Goal: Navigation & Orientation: Find specific page/section

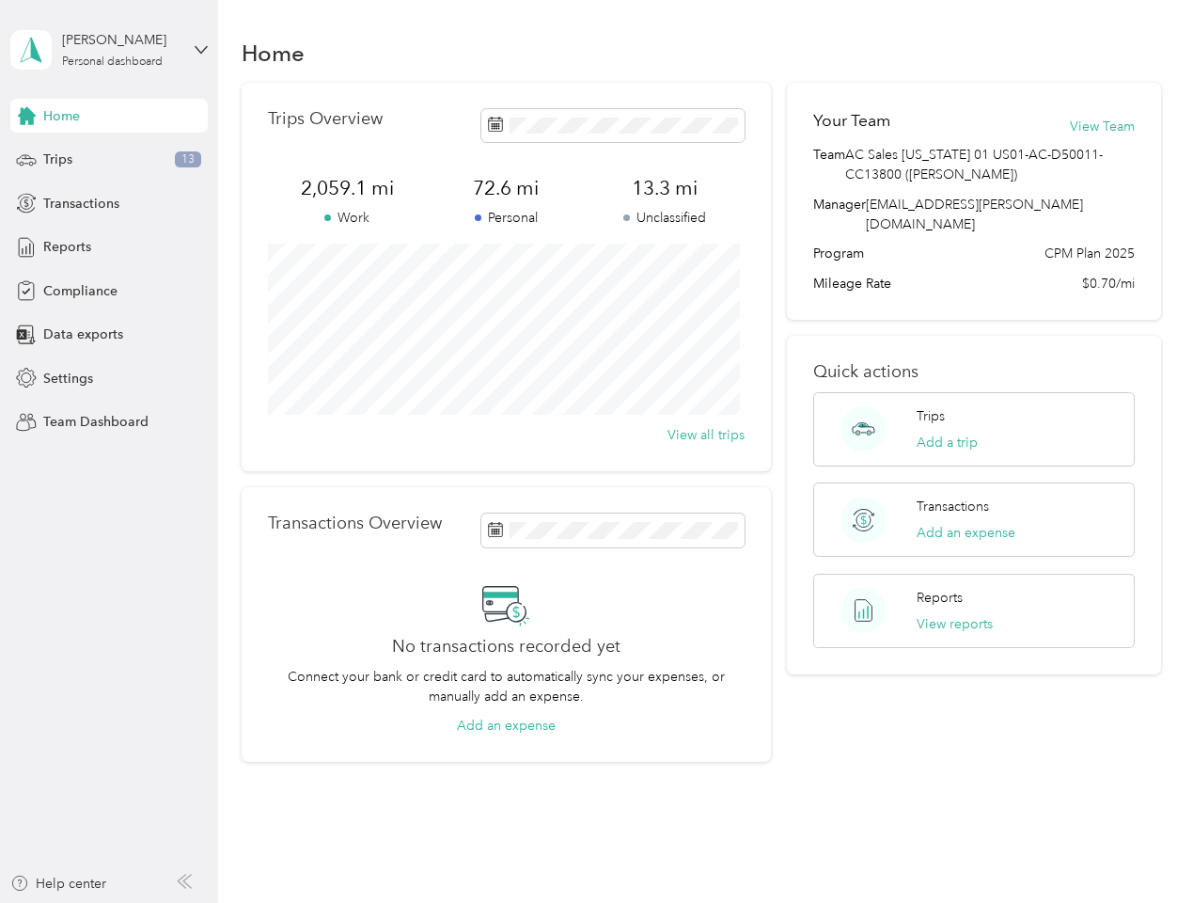
click at [596, 451] on div "Trips Overview 2,059.1 mi Work 72.6 mi Personal 13.3 mi Unclassified View all t…" at bounding box center [506, 277] width 529 height 388
click at [109, 50] on div "[PERSON_NAME]" at bounding box center [121, 40] width 118 height 20
click at [109, 116] on div "You’re signed in as [EMAIL_ADDRESS][PERSON_NAME][DOMAIN_NAME] Team dashboard Pe…" at bounding box center [261, 165] width 502 height 192
click at [26, 116] on div "You’re signed in as [EMAIL_ADDRESS][PERSON_NAME][DOMAIN_NAME] Team dashboard Pe…" at bounding box center [261, 165] width 502 height 192
click at [109, 160] on div "Trips 13" at bounding box center [108, 160] width 197 height 34
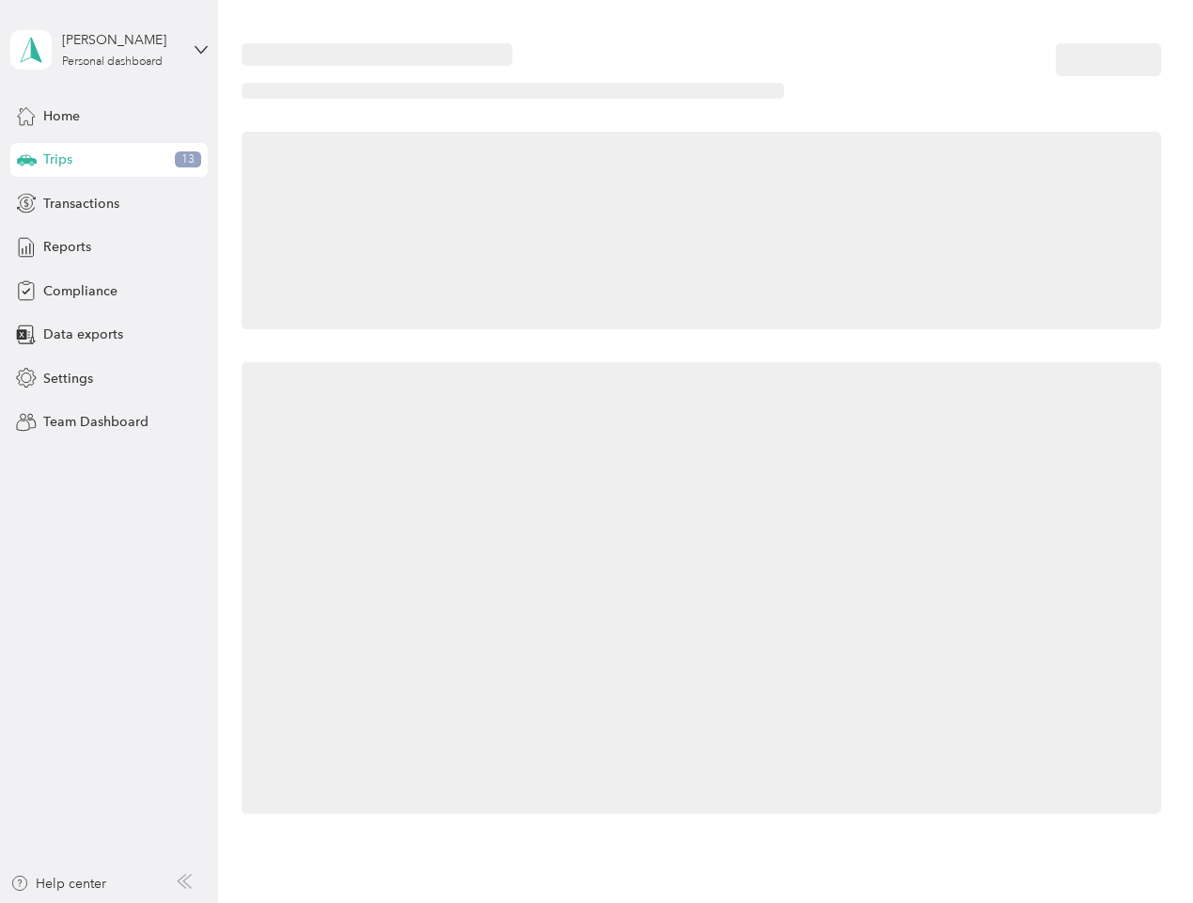
click at [26, 160] on icon at bounding box center [27, 158] width 20 height 9
click at [109, 203] on span "Transactions" at bounding box center [81, 204] width 76 height 20
click at [26, 203] on icon at bounding box center [26, 203] width 21 height 21
click at [109, 247] on div "Reports" at bounding box center [108, 247] width 197 height 34
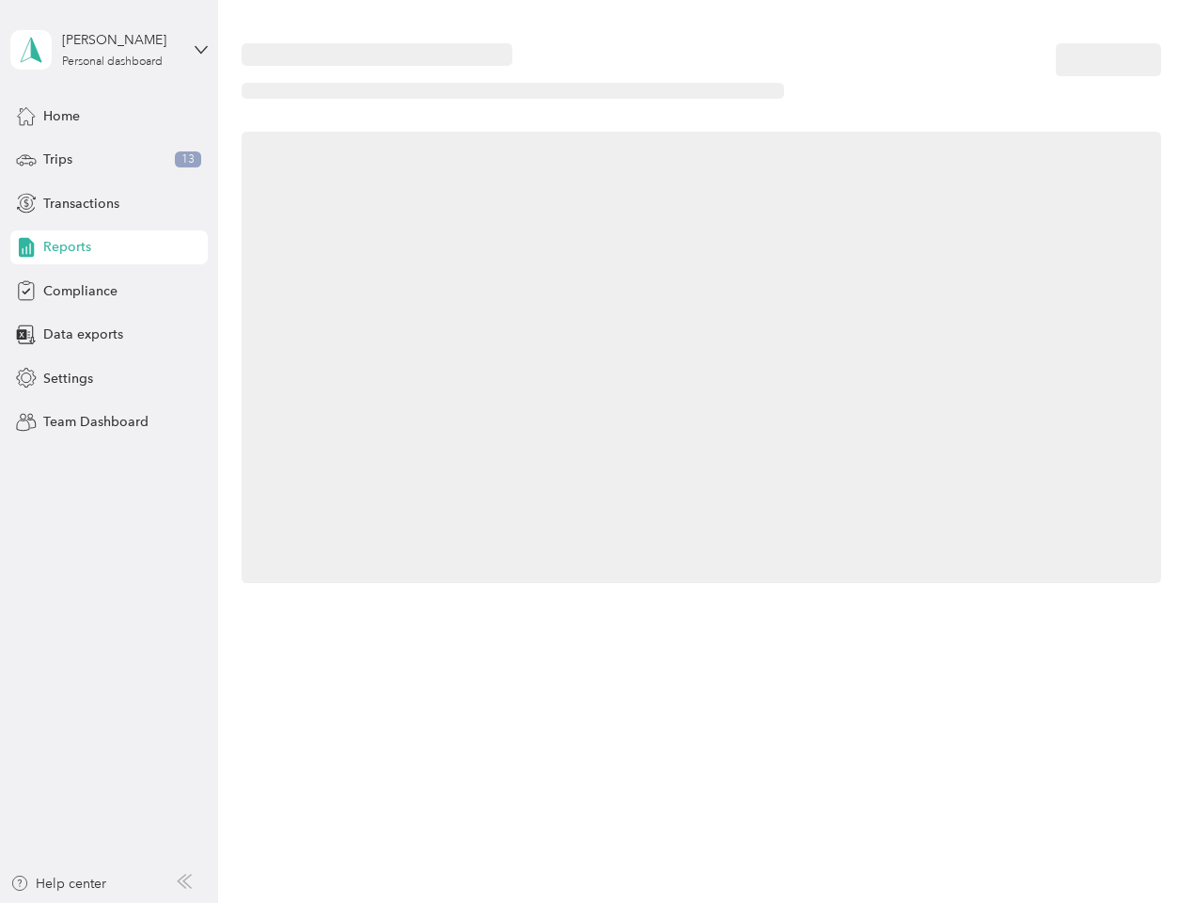
click at [26, 247] on icon at bounding box center [26, 247] width 21 height 21
